Goal: Check status: Check status

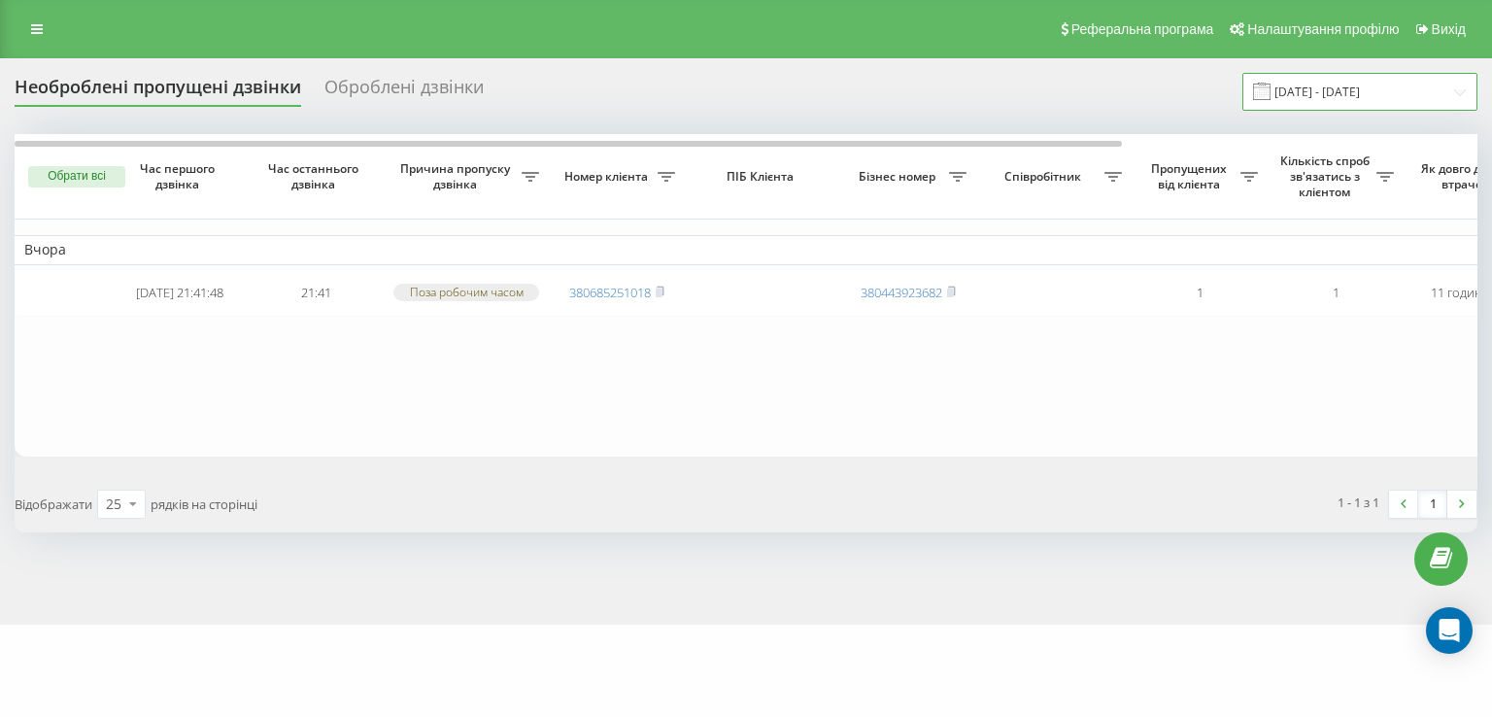
click at [1361, 105] on input "20.07.2025 - 20.08.2025" at bounding box center [1359, 92] width 235 height 38
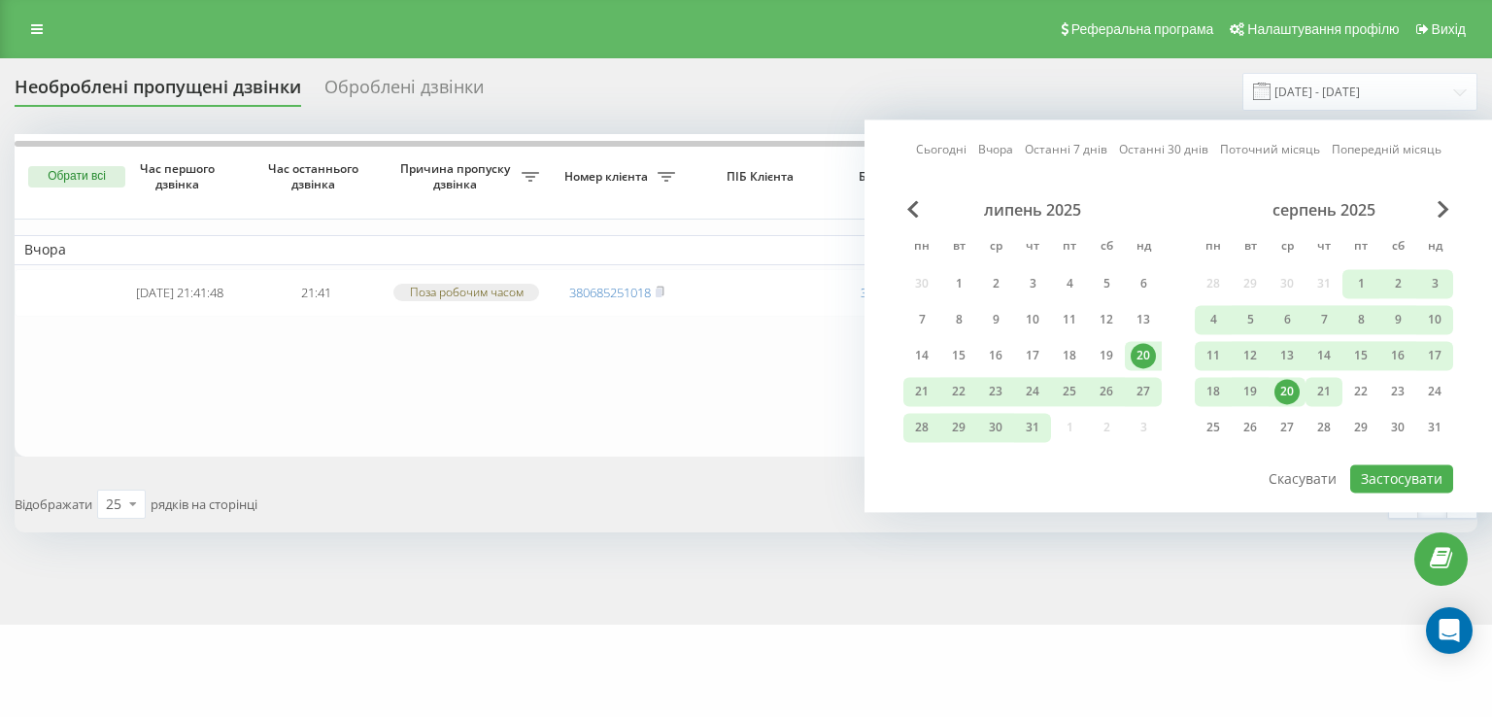
click at [1327, 395] on div "21" at bounding box center [1323, 391] width 25 height 25
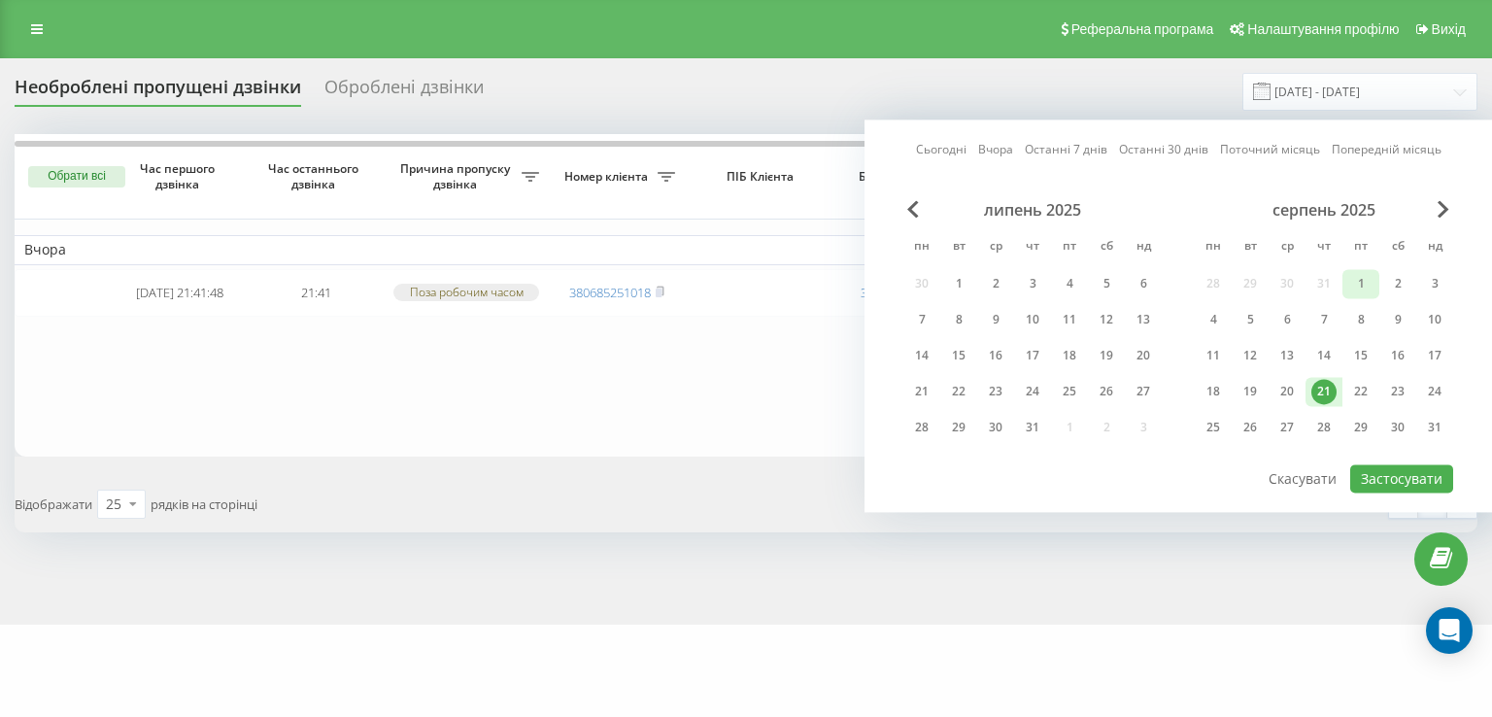
click at [1360, 286] on div "1" at bounding box center [1360, 283] width 25 height 25
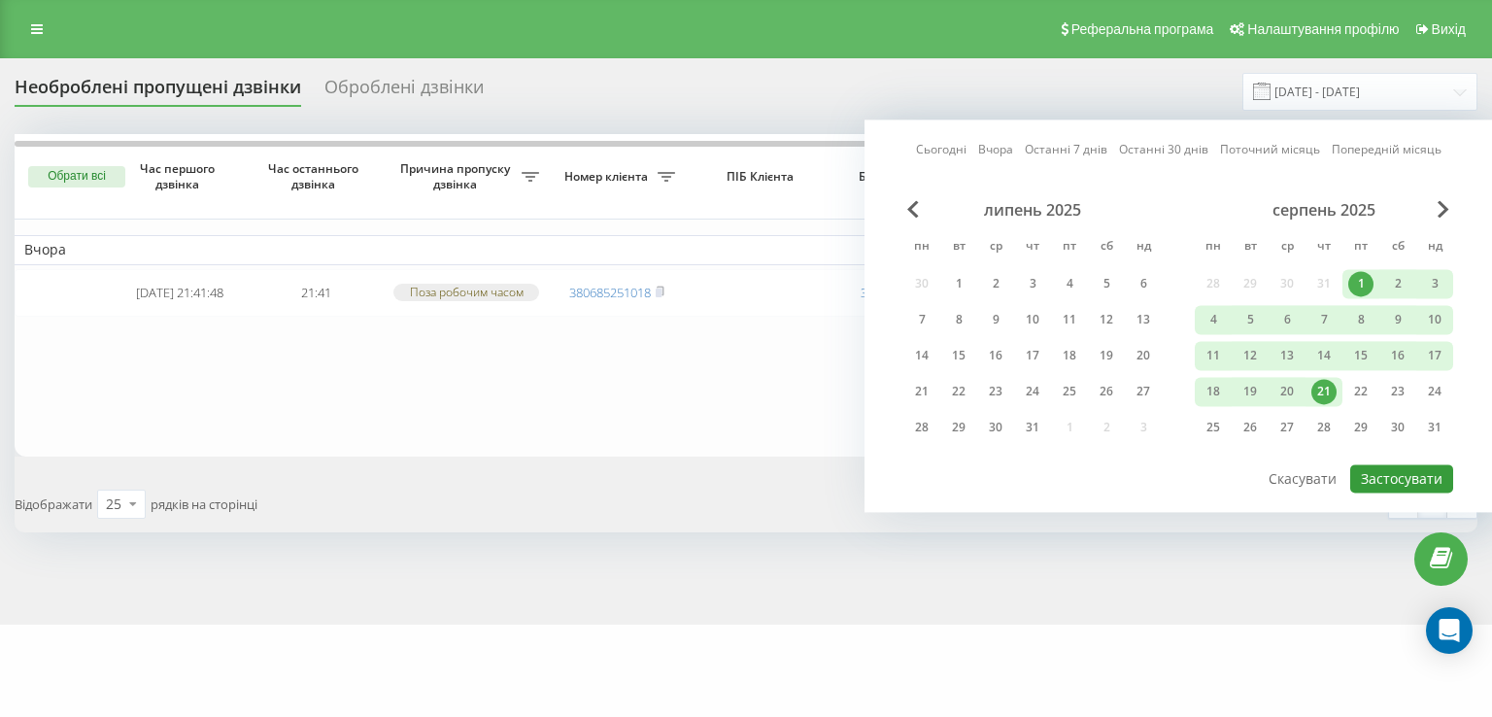
click at [1394, 464] on button "Застосувати" at bounding box center [1401, 478] width 103 height 28
type input "01.08.2025 - 21.08.2025"
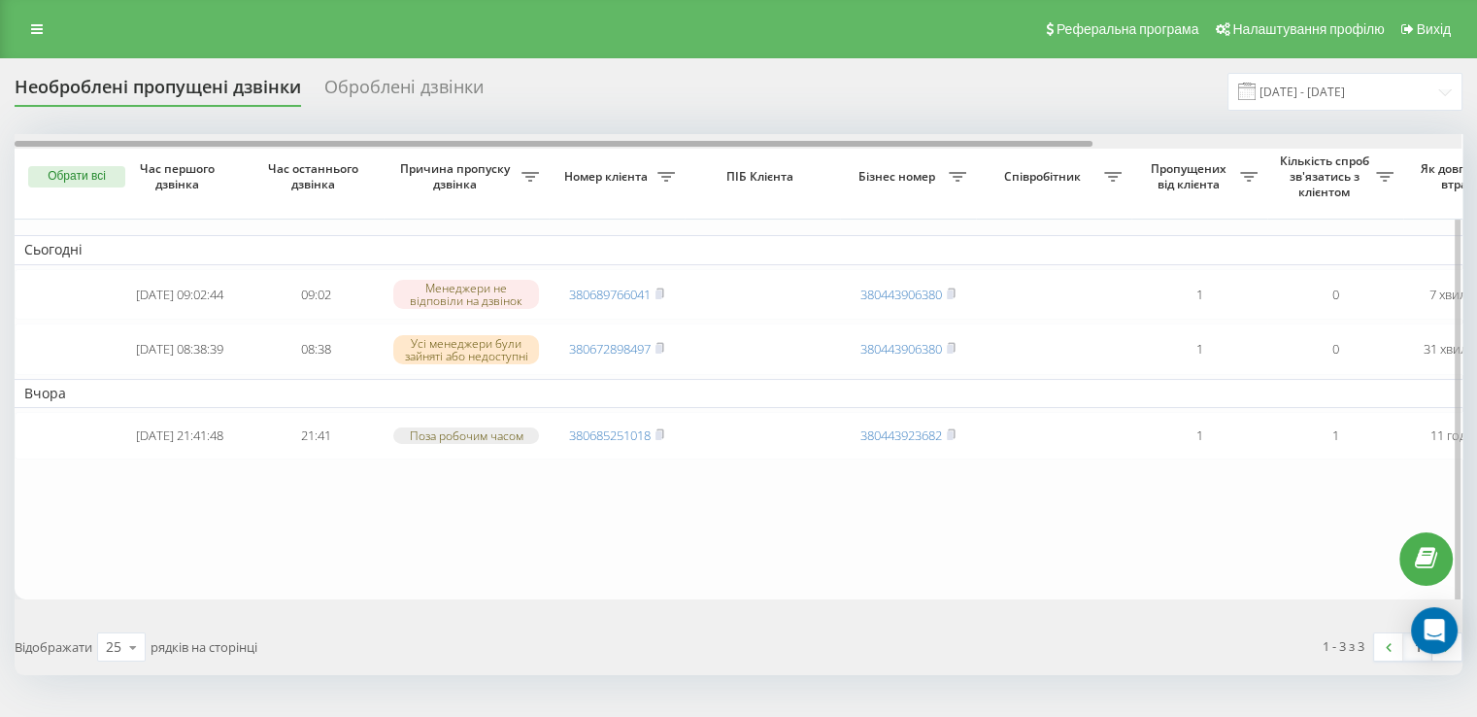
scroll to position [0, 493]
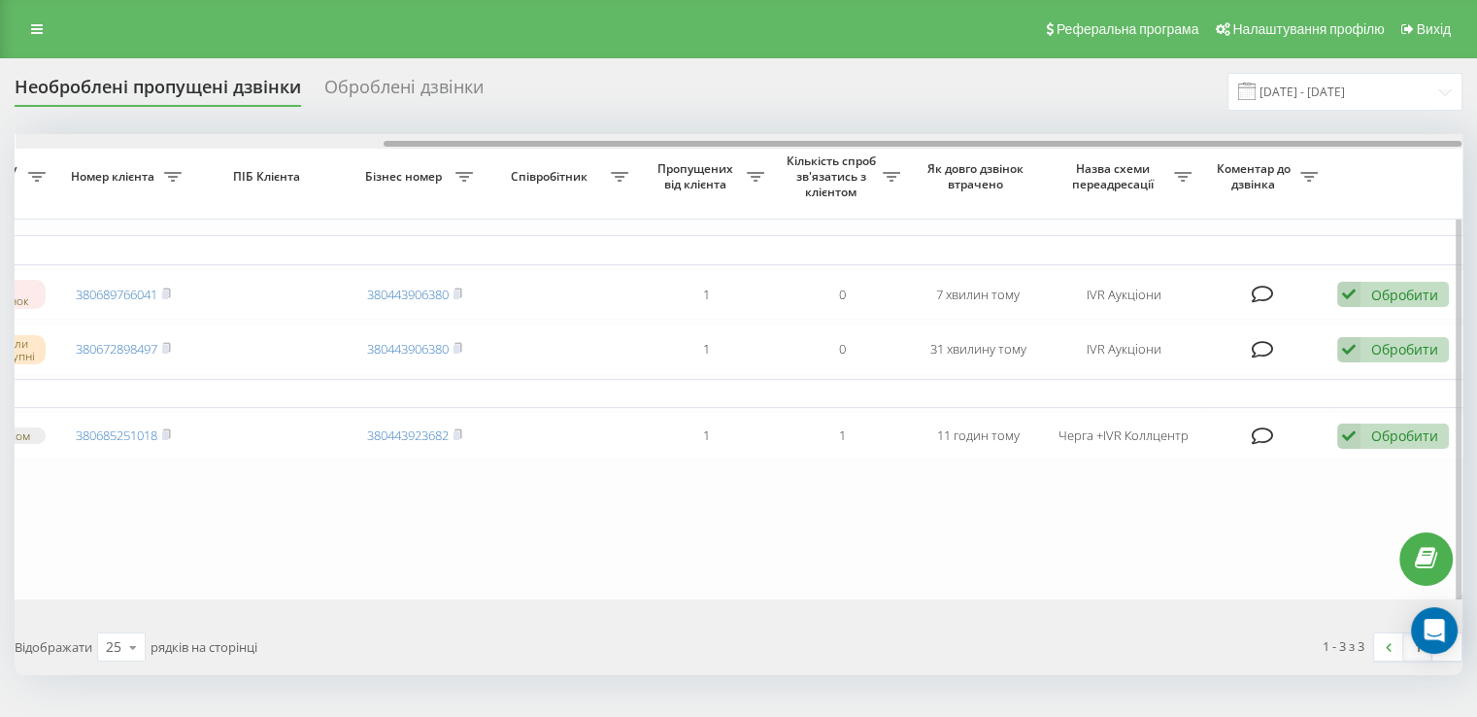
drag, startPoint x: 854, startPoint y: 138, endPoint x: 877, endPoint y: 138, distance: 23.3
click at [877, 138] on div at bounding box center [739, 141] width 1447 height 15
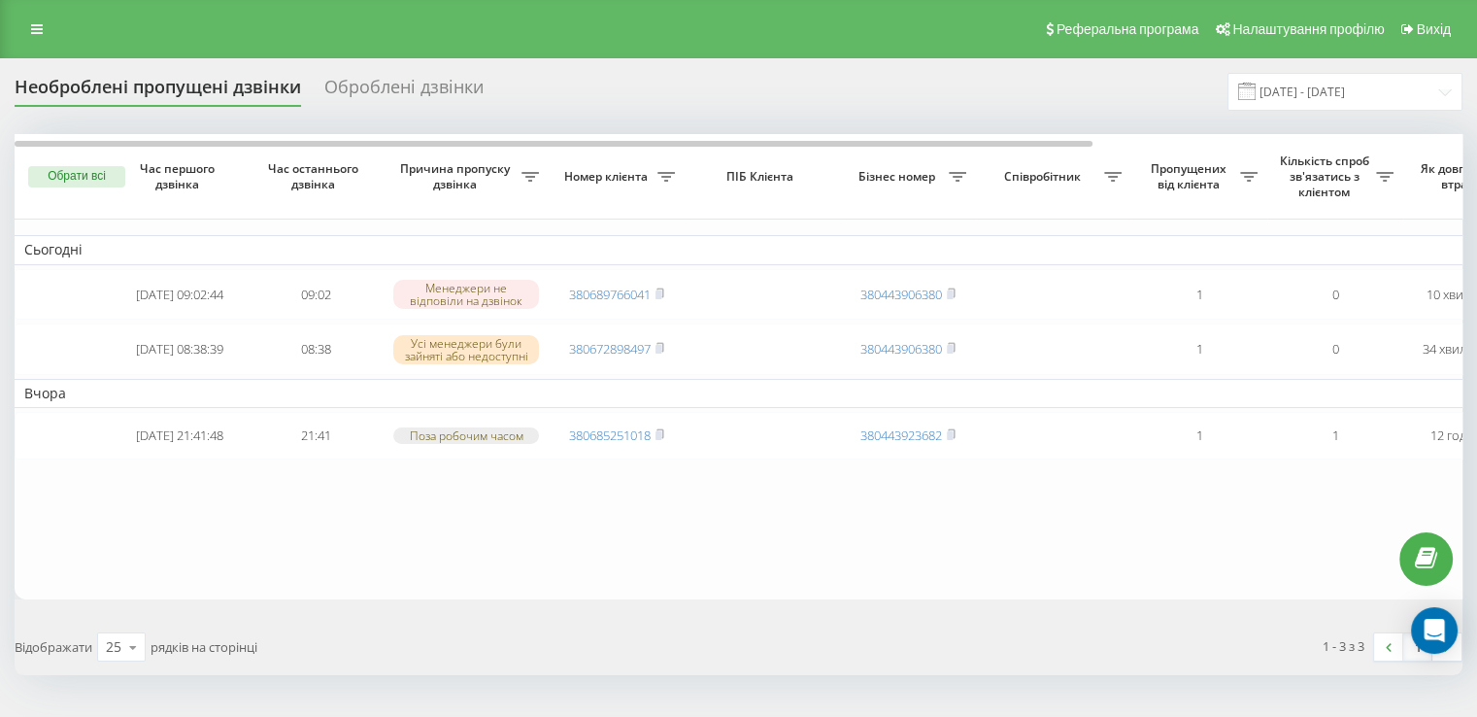
click at [34, 16] on link at bounding box center [36, 29] width 35 height 27
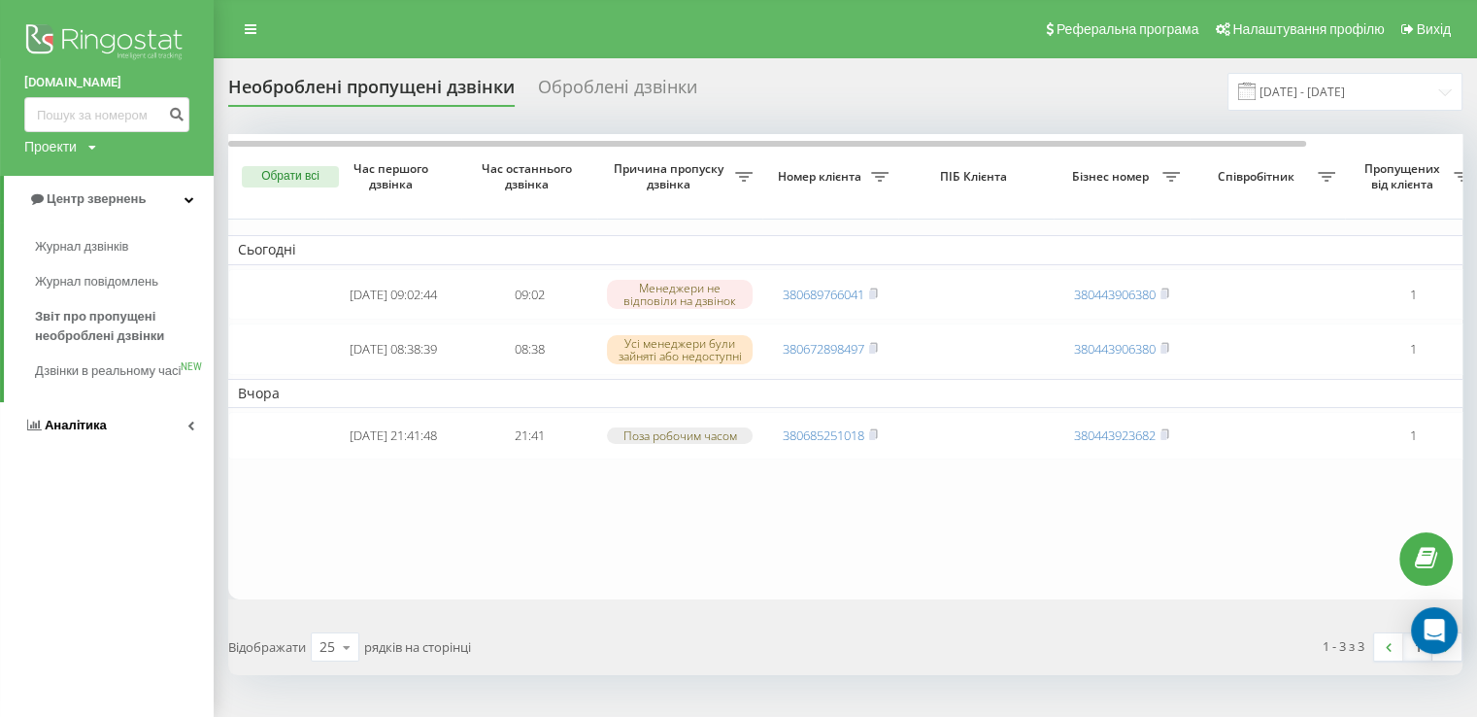
click at [67, 430] on link "Аналiтика" at bounding box center [107, 425] width 214 height 47
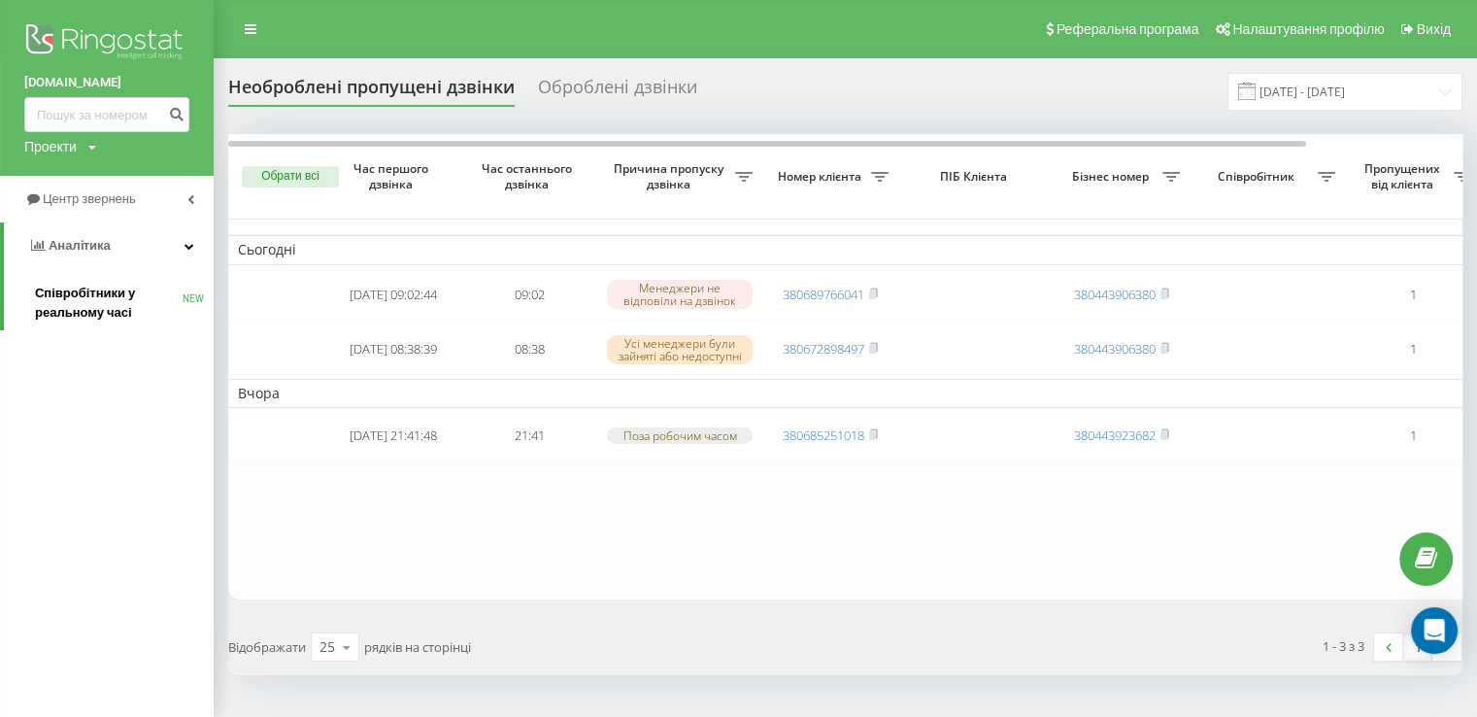
click at [79, 308] on span "Співробітники у реальному часі" at bounding box center [109, 303] width 148 height 39
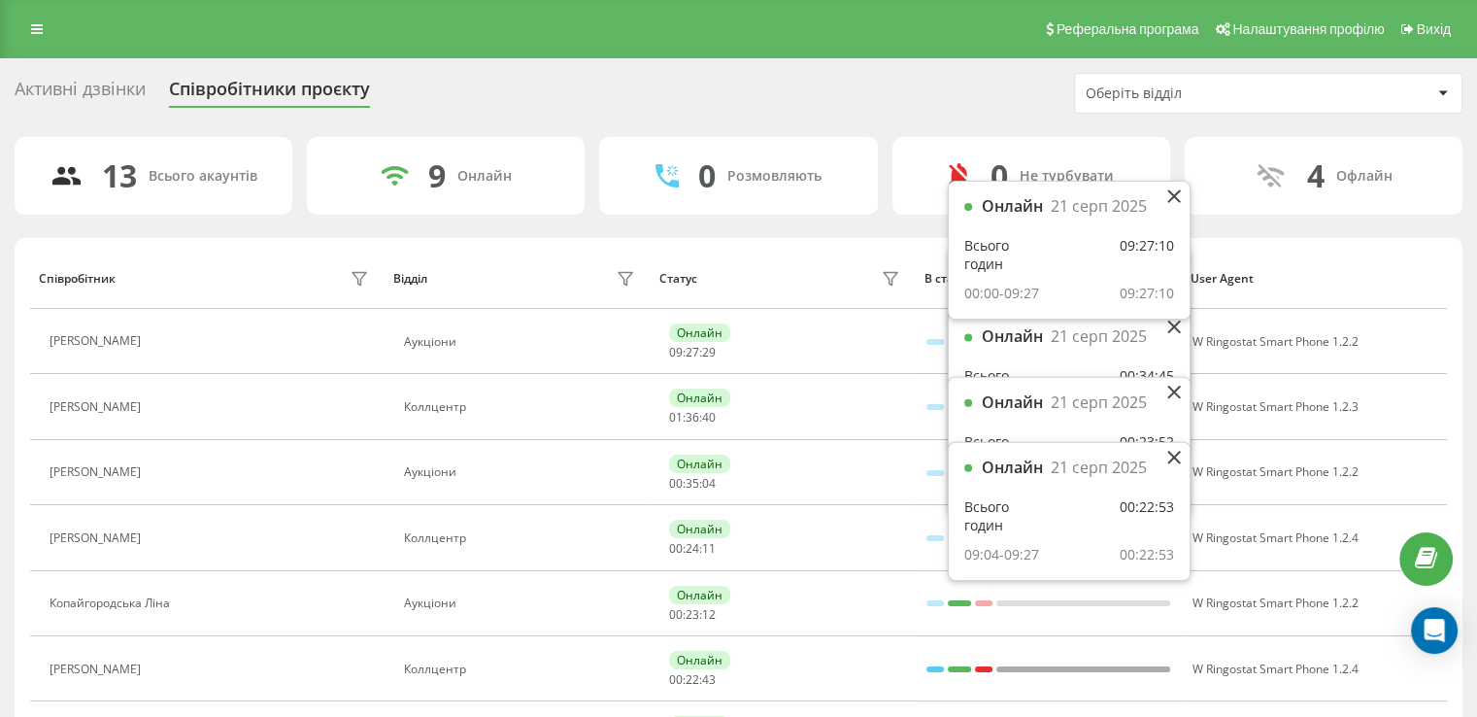
click at [1278, 85] on div "Оберіть відділ" at bounding box center [1202, 93] width 232 height 17
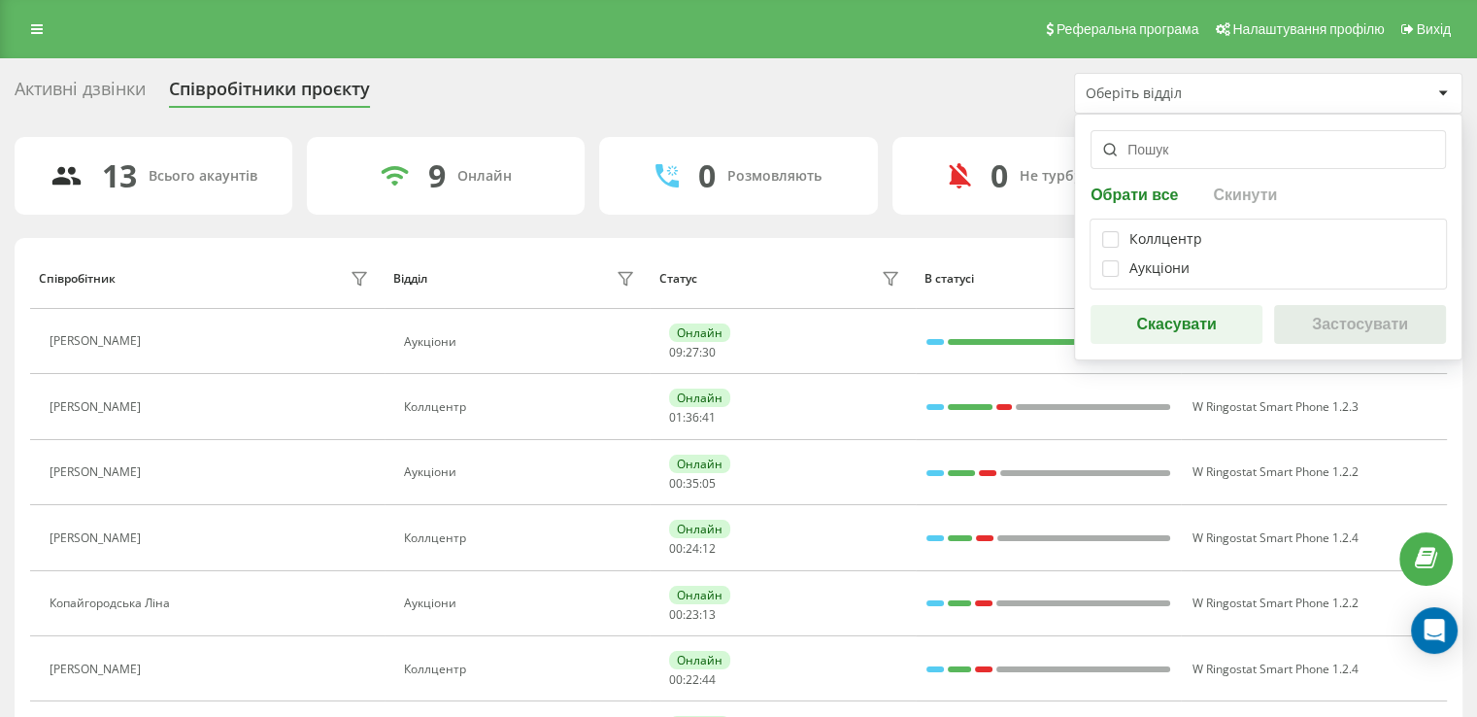
drag, startPoint x: 1193, startPoint y: 244, endPoint x: 1444, endPoint y: 343, distance: 270.4
click at [1193, 243] on div "Коллцентр" at bounding box center [1166, 239] width 73 height 17
click at [1105, 231] on label at bounding box center [1110, 231] width 17 height 0
checkbox input "true"
click at [1406, 322] on button "Застосувати" at bounding box center [1360, 324] width 172 height 39
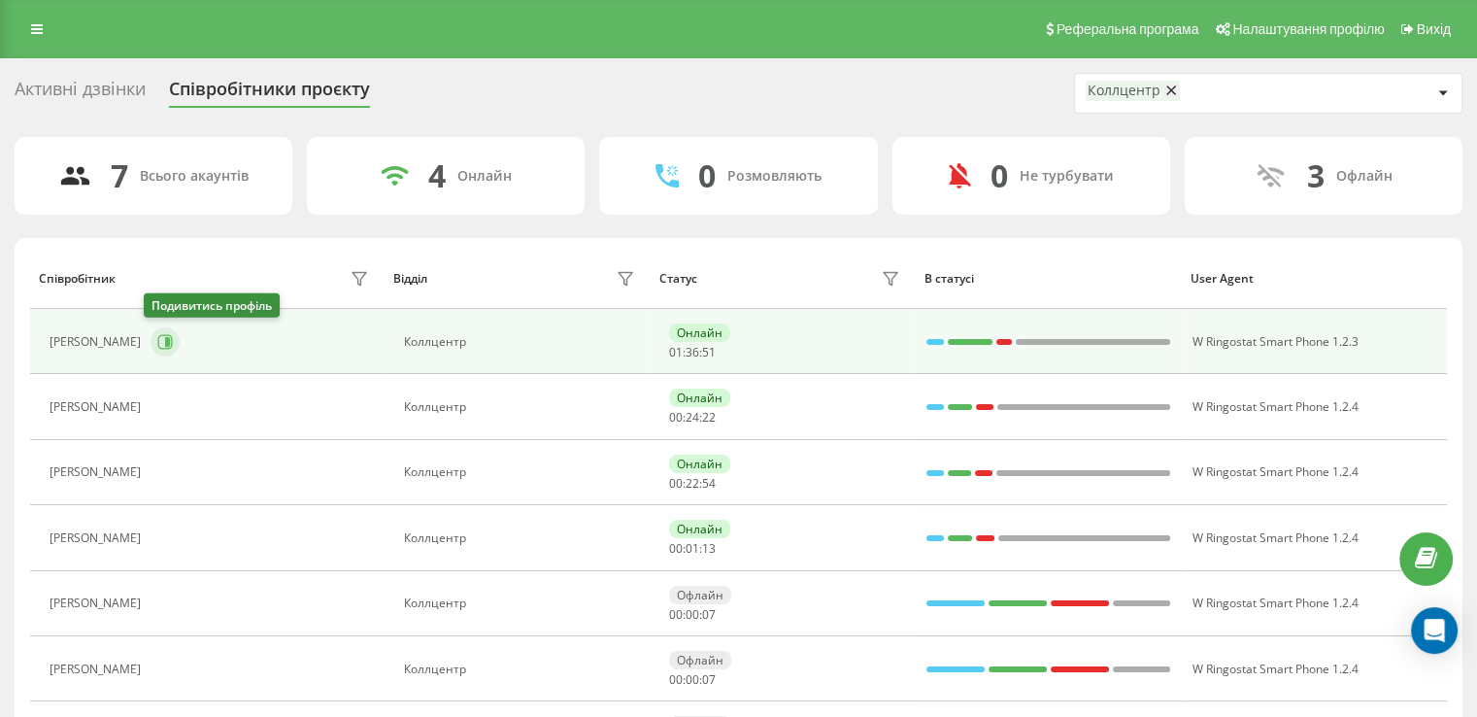
click at [167, 337] on button at bounding box center [165, 341] width 29 height 29
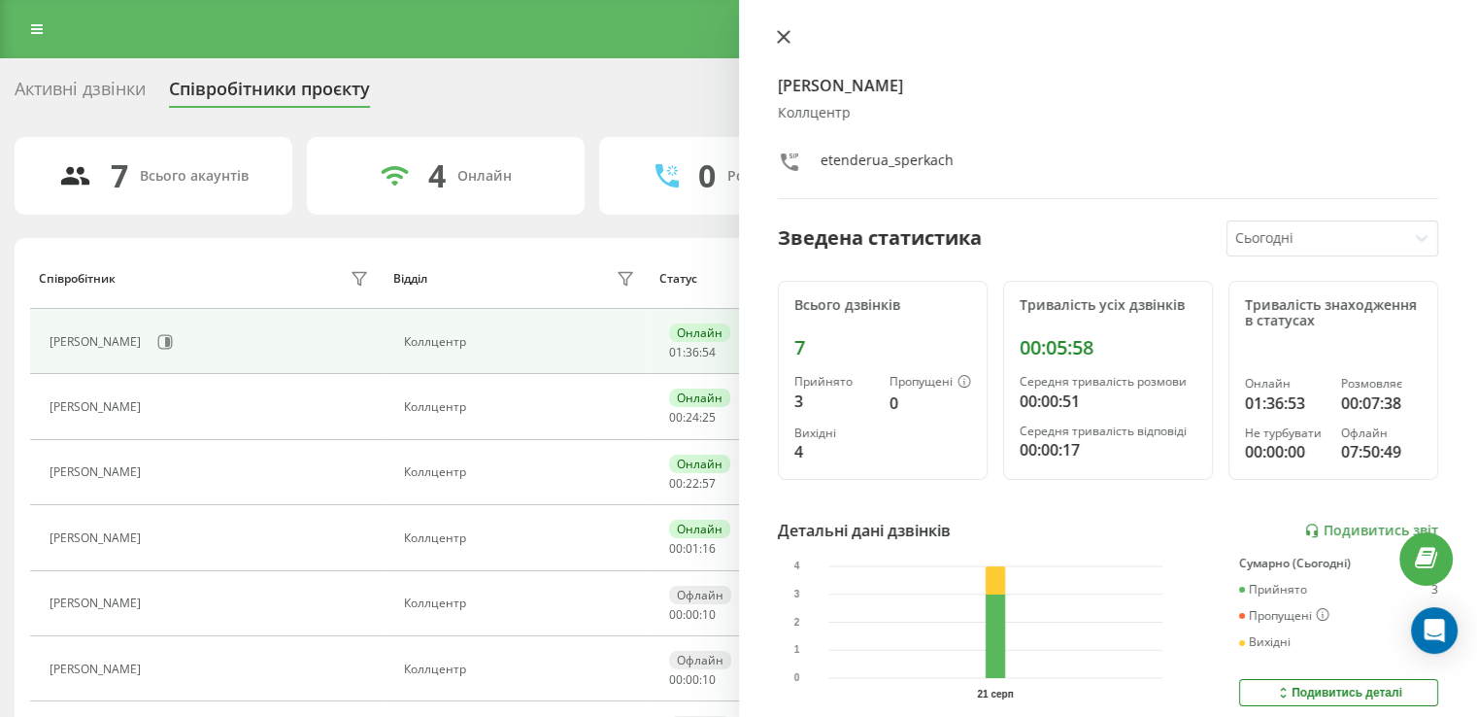
click at [784, 36] on icon at bounding box center [783, 37] width 12 height 12
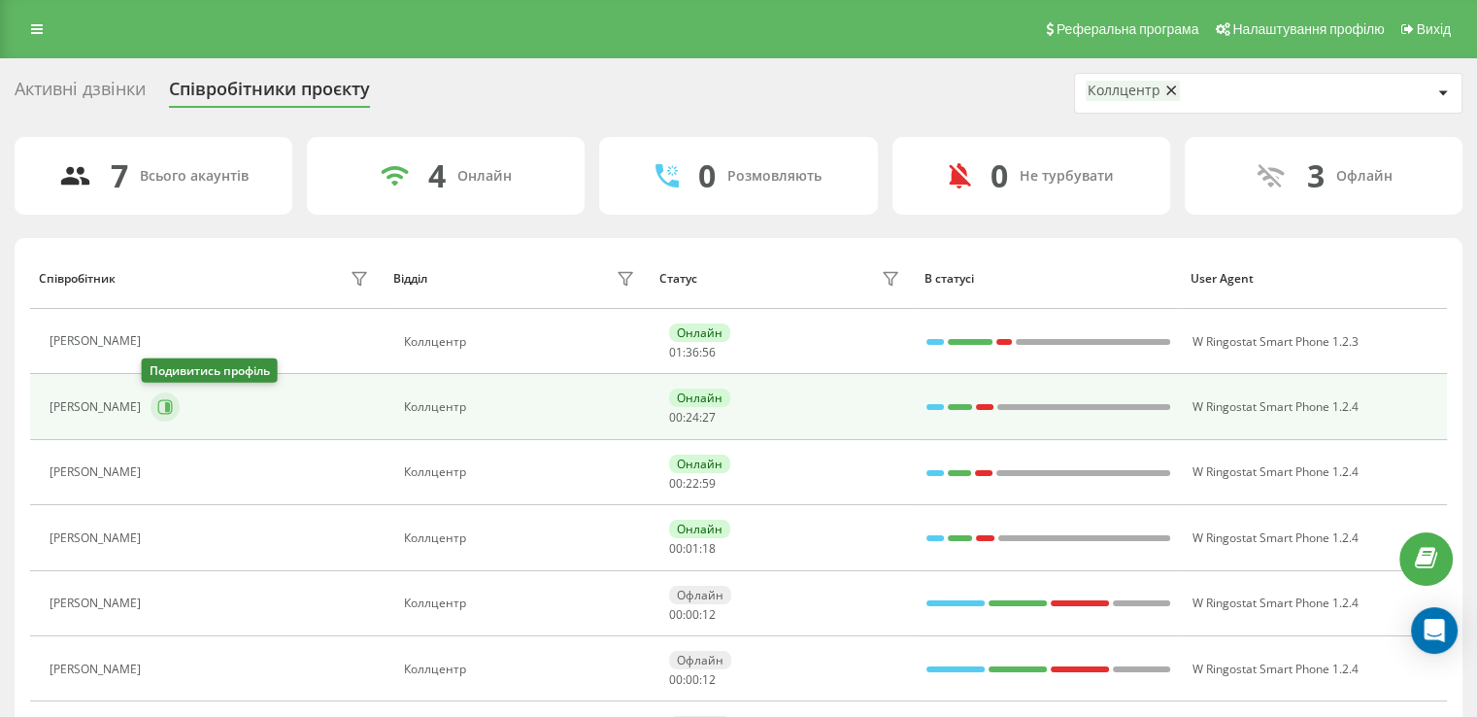
click at [154, 417] on button at bounding box center [165, 406] width 29 height 29
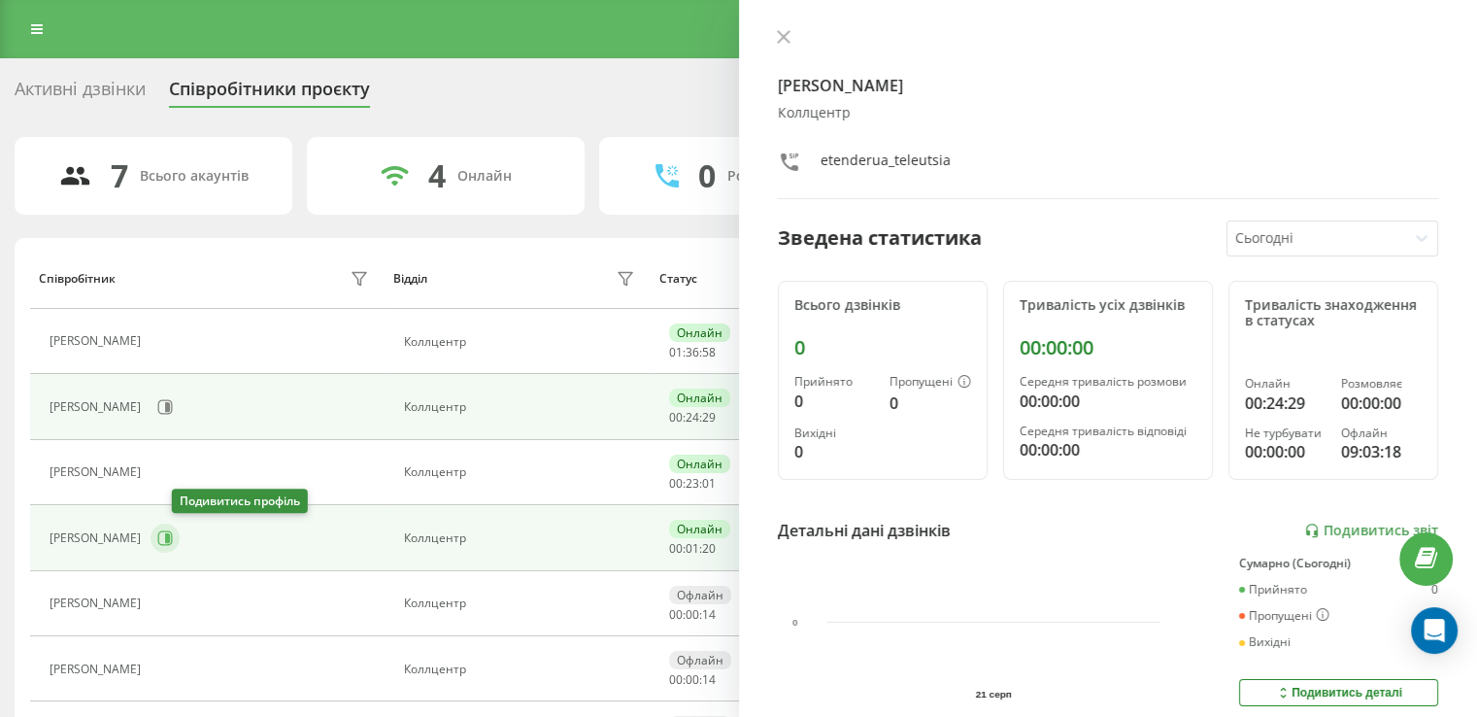
click at [173, 534] on icon at bounding box center [165, 538] width 16 height 16
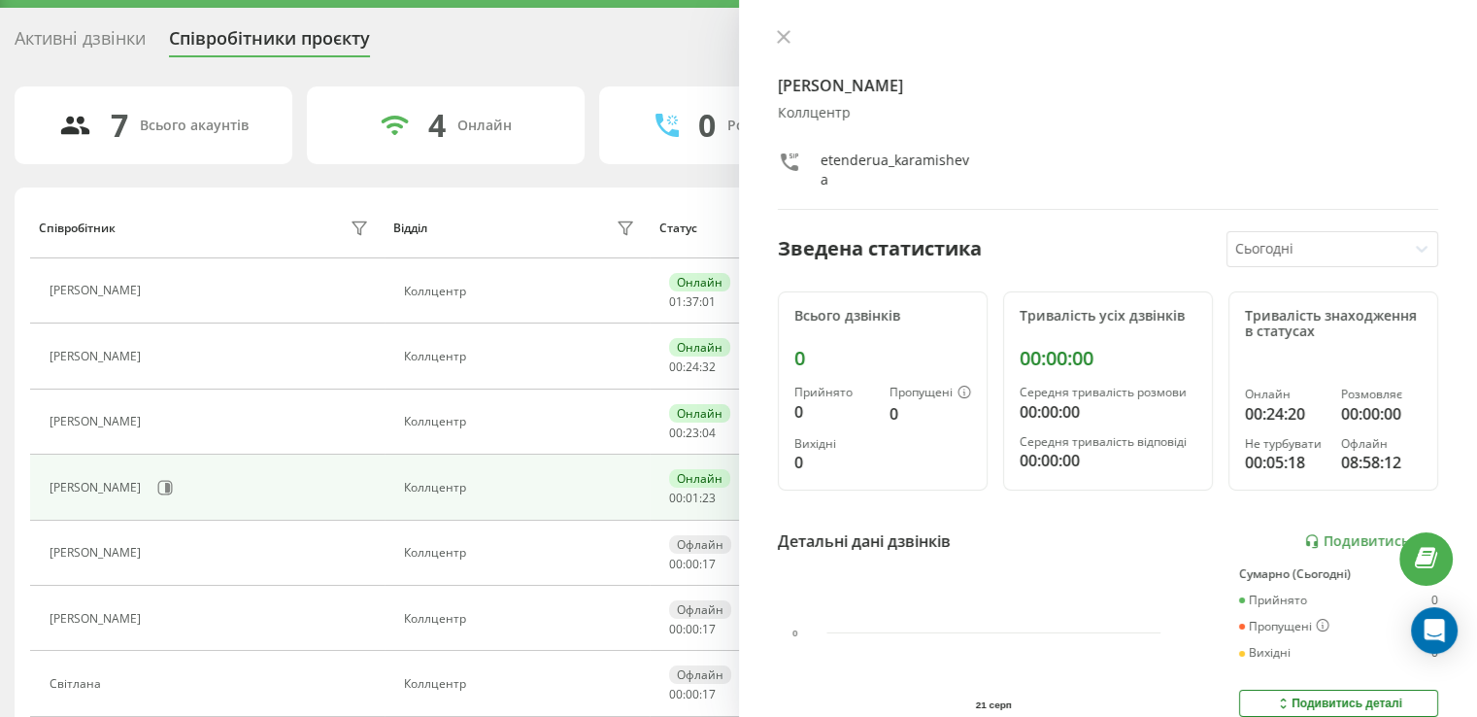
scroll to position [97, 0]
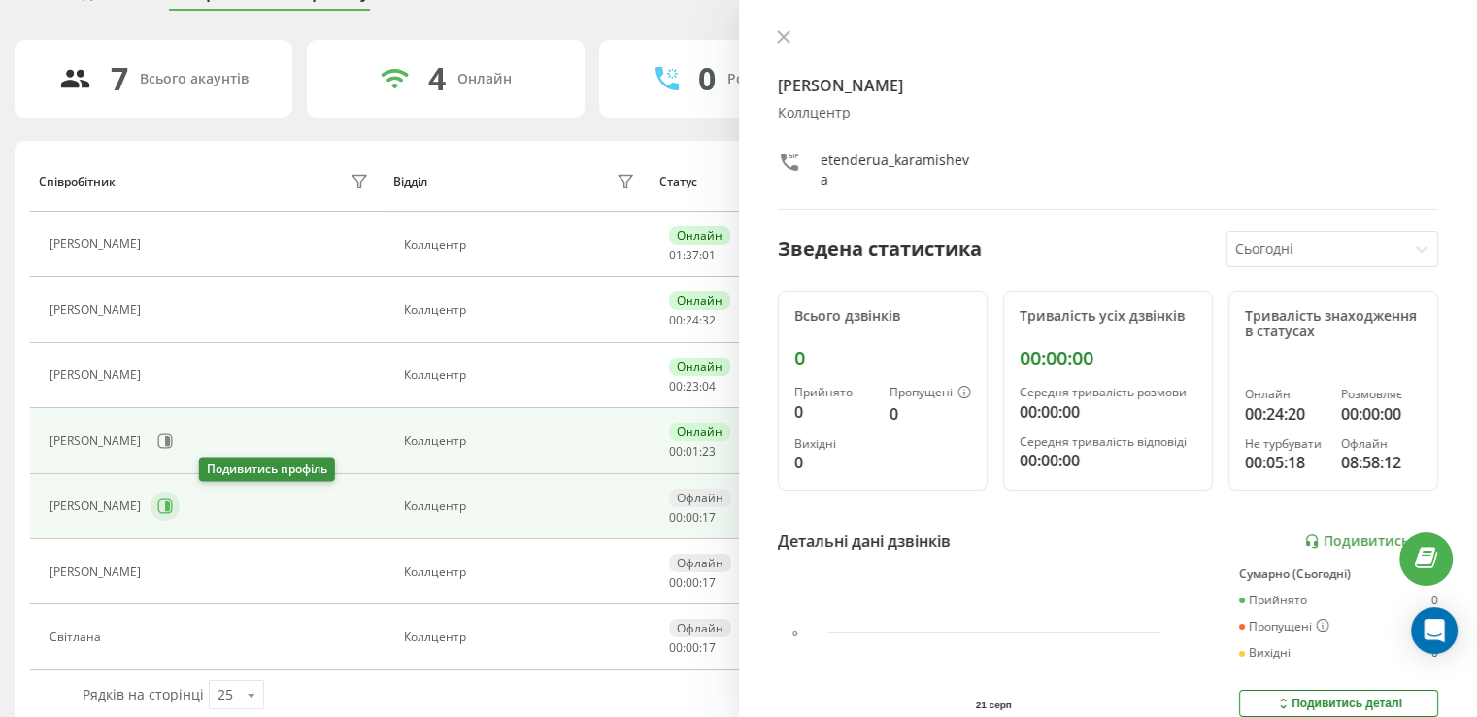
click at [173, 503] on icon at bounding box center [165, 506] width 16 height 16
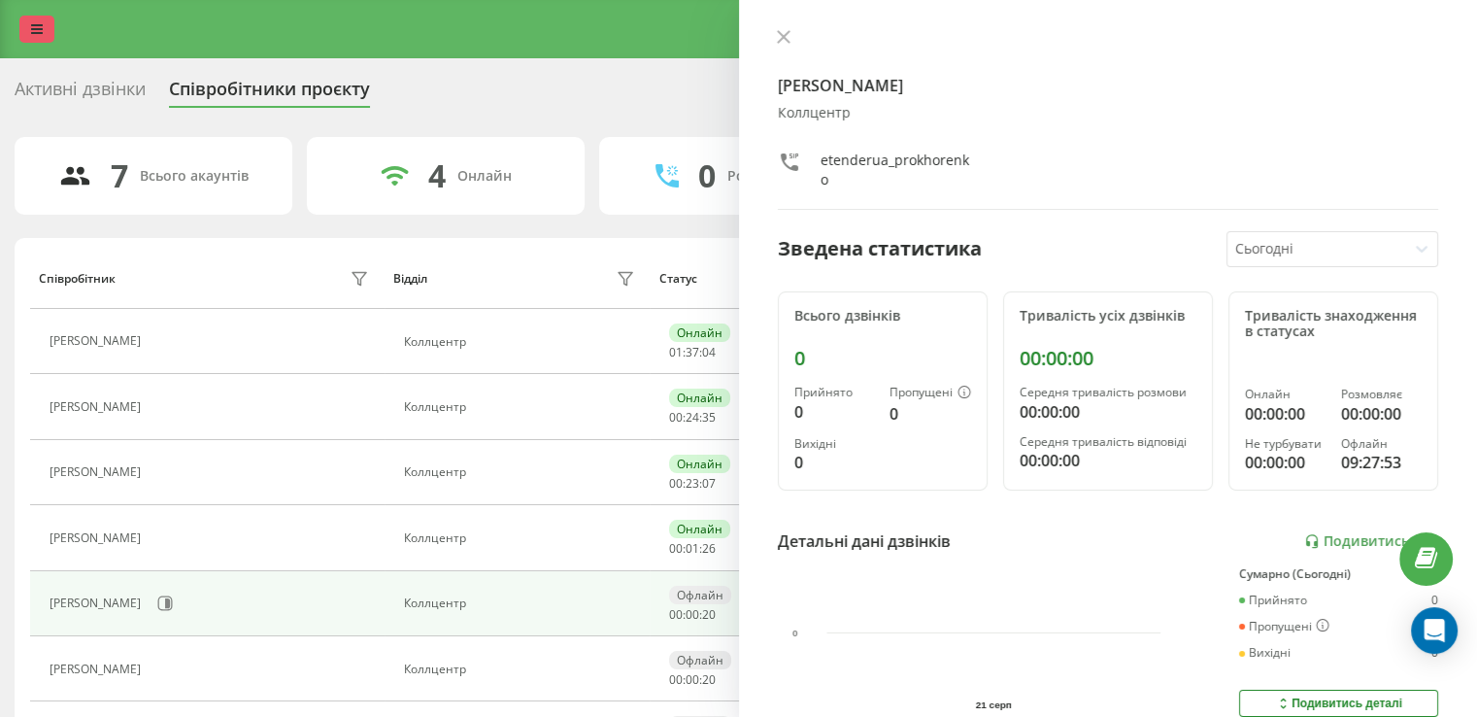
click at [23, 17] on link at bounding box center [36, 29] width 35 height 27
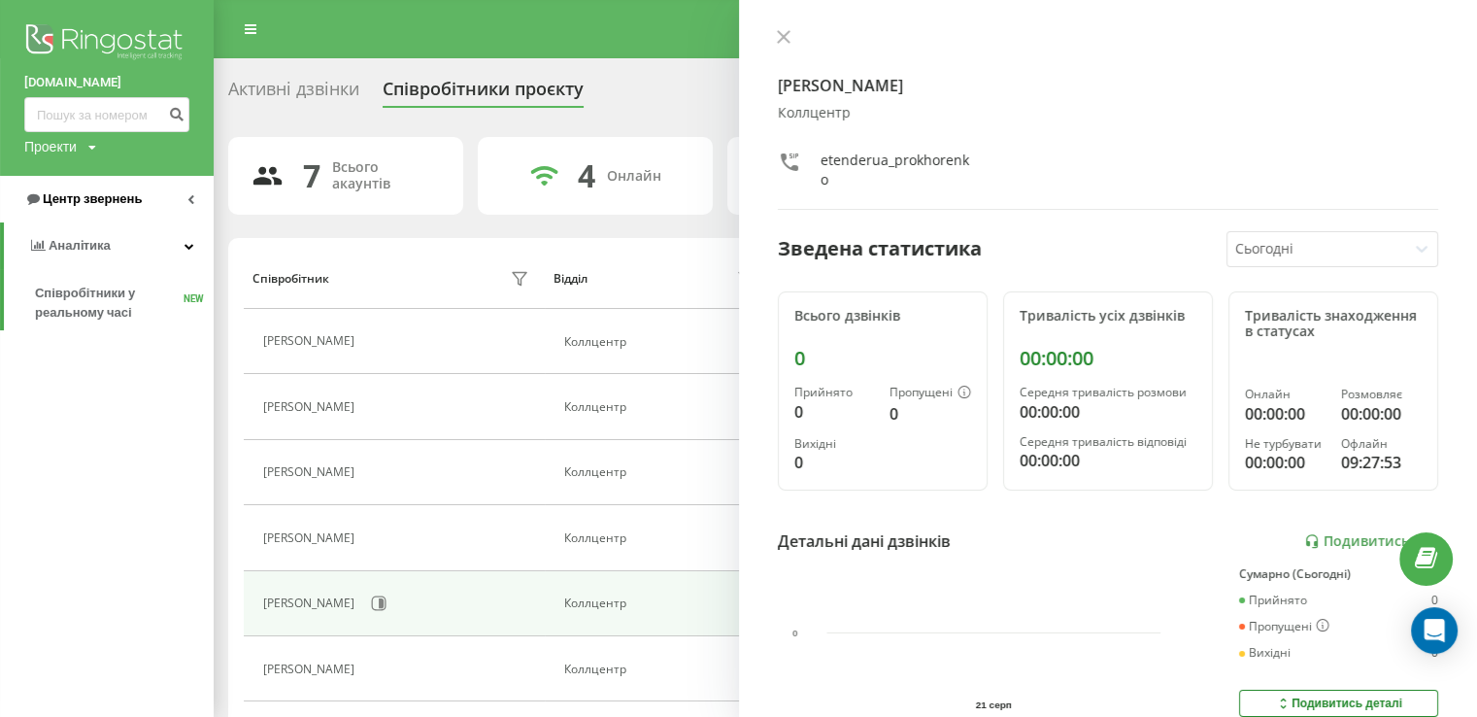
click at [71, 190] on span "Центр звернень" at bounding box center [83, 198] width 118 height 19
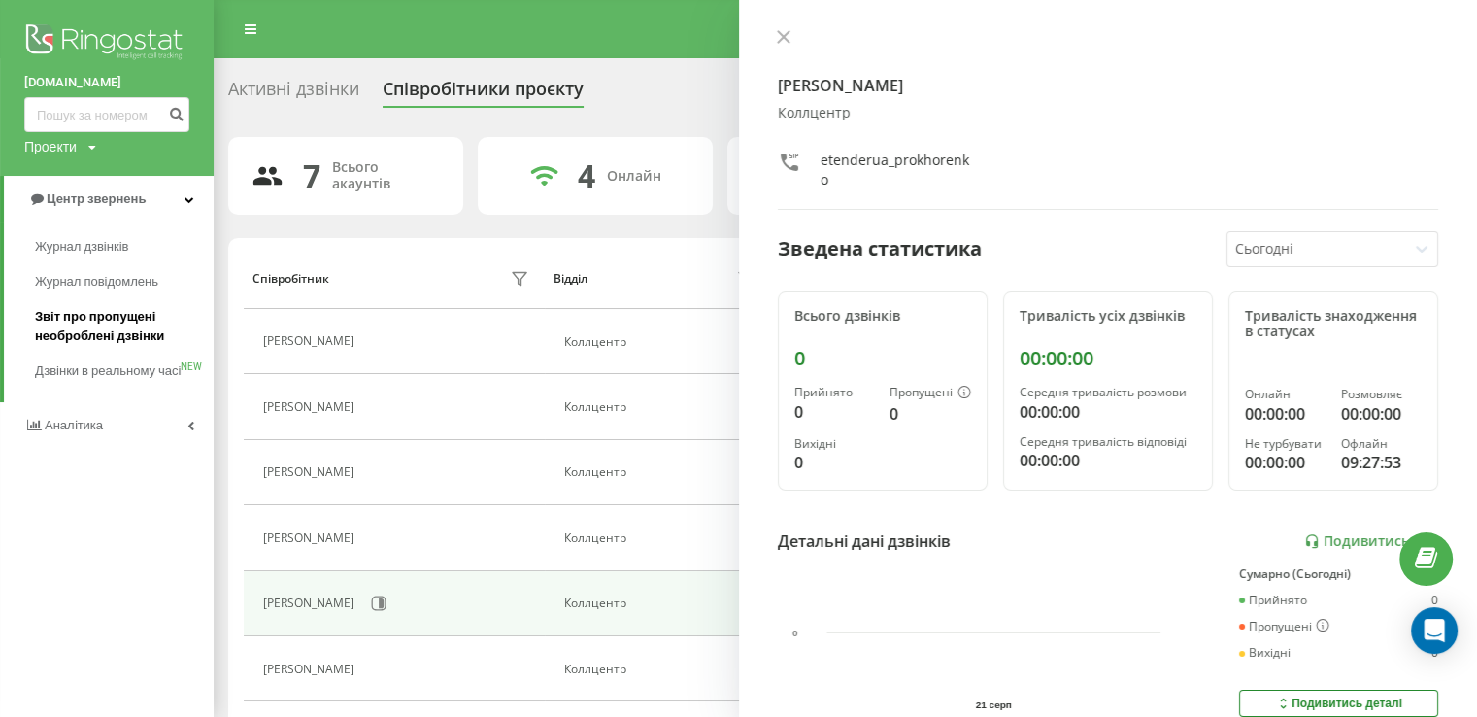
click at [94, 320] on span "Звіт про пропущені необроблені дзвінки" at bounding box center [119, 326] width 169 height 39
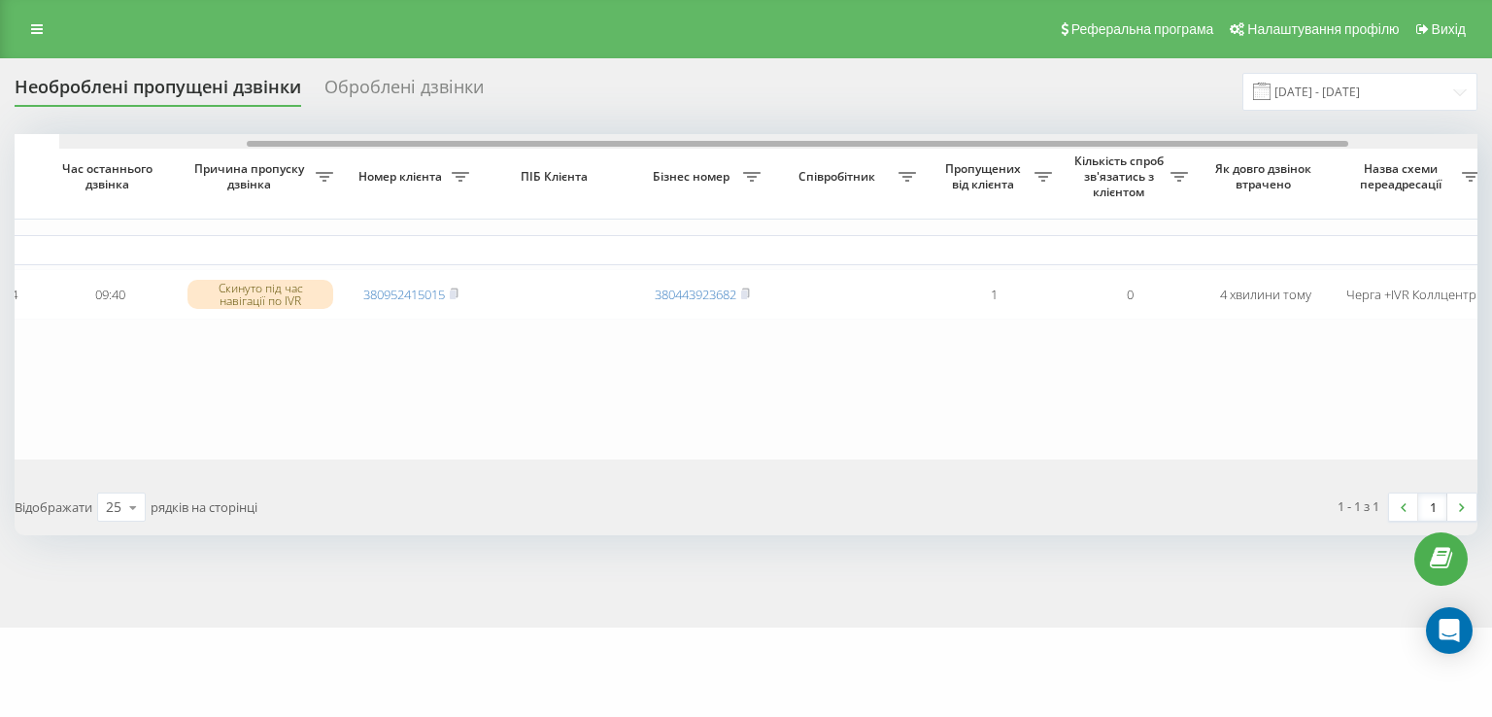
scroll to position [0, 254]
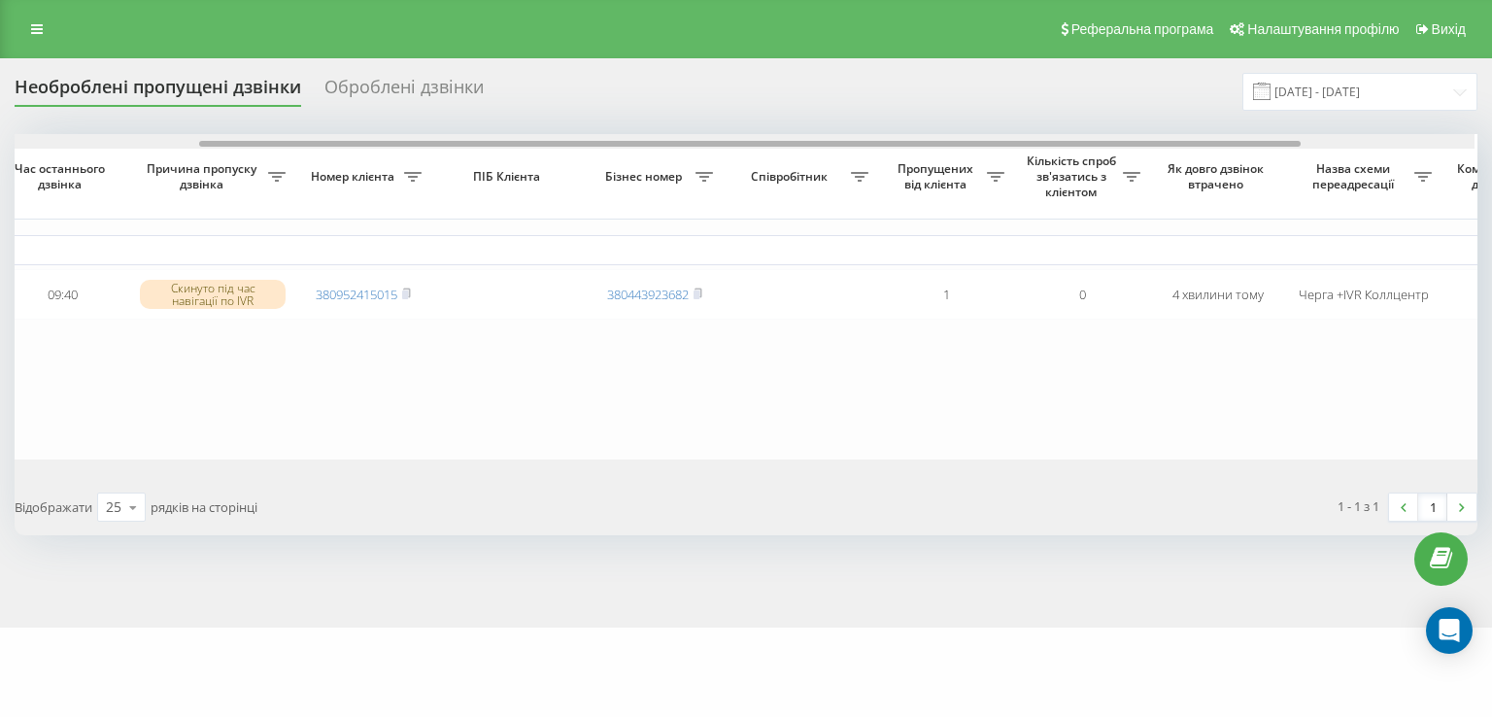
drag, startPoint x: 764, startPoint y: 144, endPoint x: 956, endPoint y: 143, distance: 191.4
click at [956, 143] on div at bounding box center [749, 144] width 1101 height 6
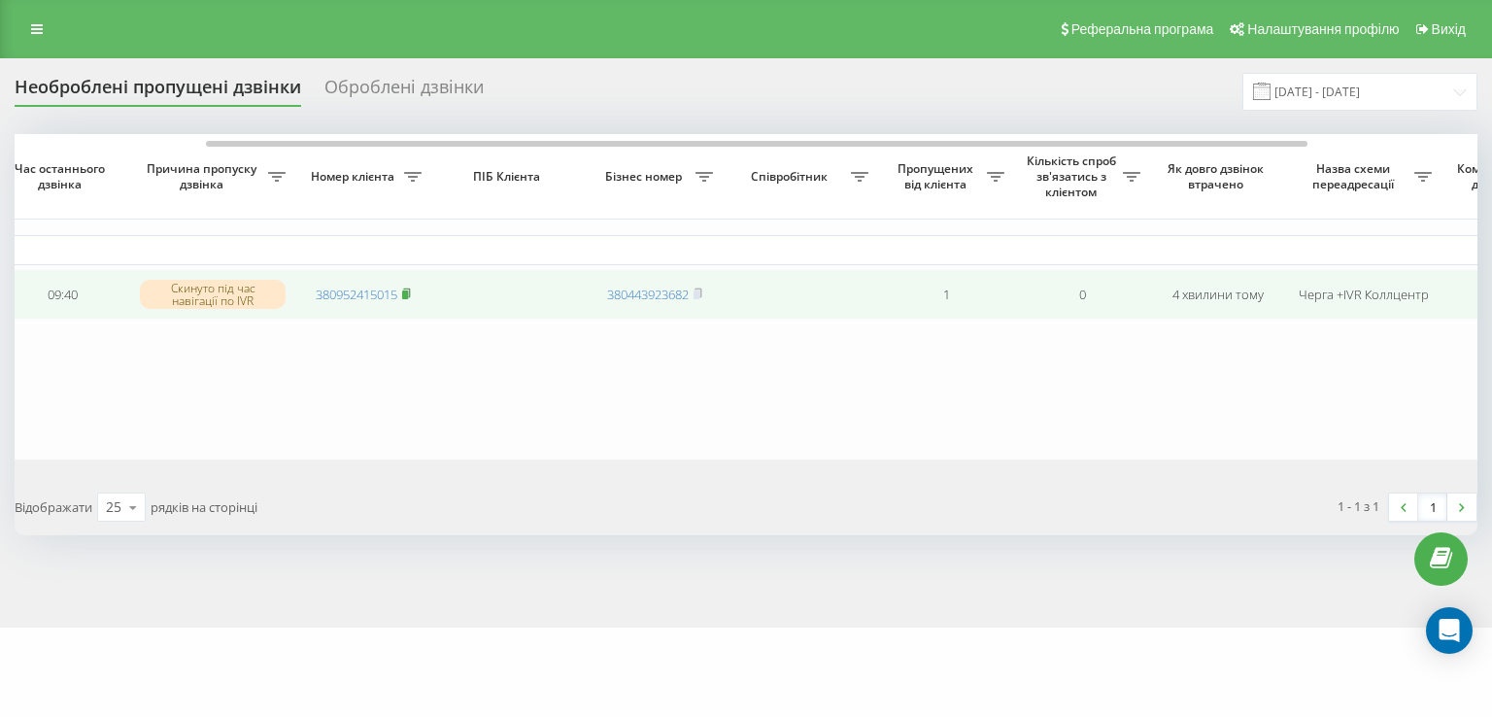
click at [410, 296] on icon at bounding box center [406, 292] width 7 height 9
